Goal: Task Accomplishment & Management: Manage account settings

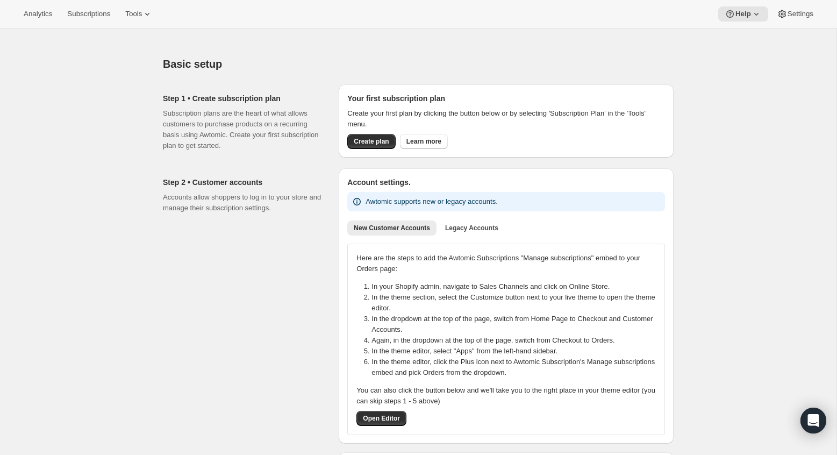
click at [144, 23] on div "Analytics Subscriptions Tools Help Settings" at bounding box center [418, 14] width 837 height 29
click at [143, 19] on button "Tools" at bounding box center [139, 13] width 40 height 15
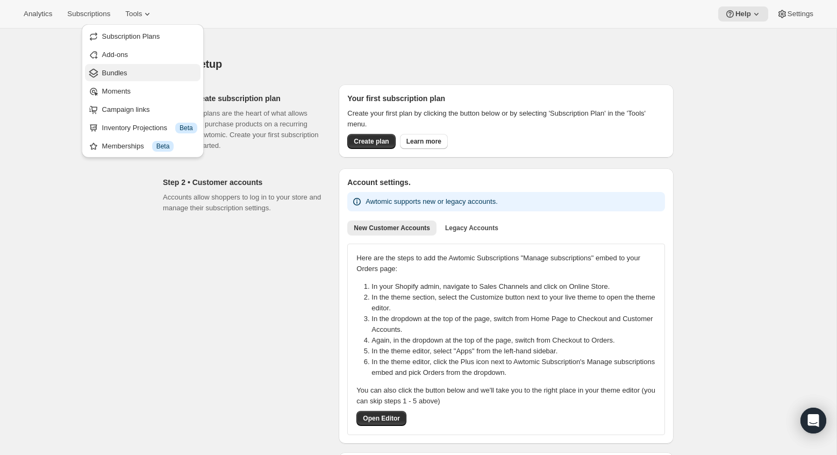
click at [129, 77] on span "Bundles" at bounding box center [149, 73] width 95 height 11
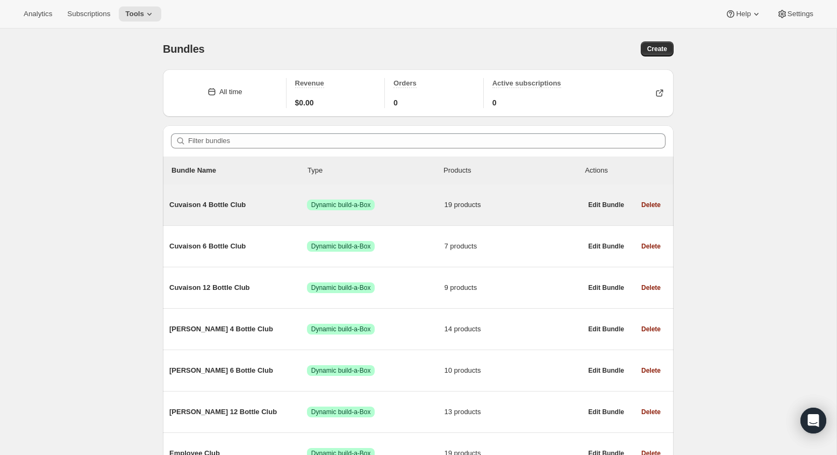
click at [265, 216] on div "Cuvaison 4 Bottle Club Success Dynamic build-a-Box 19 products" at bounding box center [375, 205] width 412 height 28
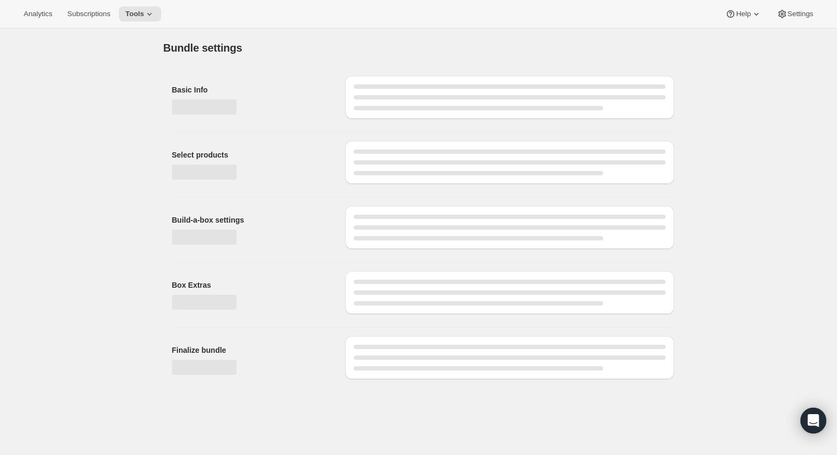
type input "Cuvaison 4 Bottle Club"
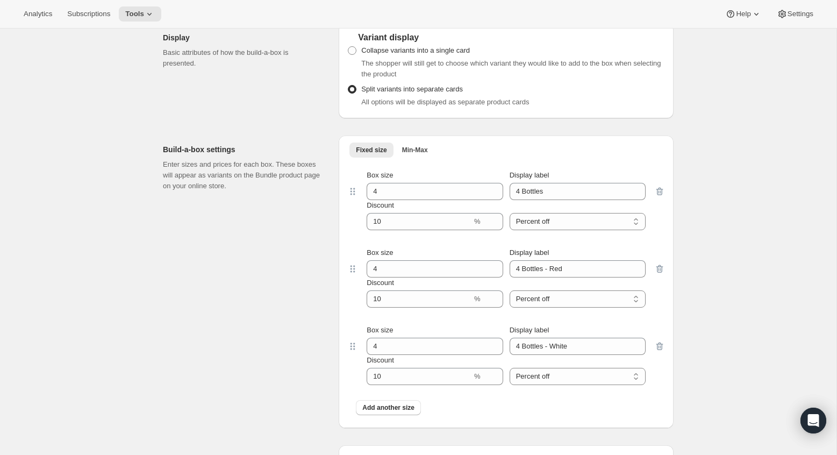
scroll to position [1136, 0]
